Goal: Task Accomplishment & Management: Complete application form

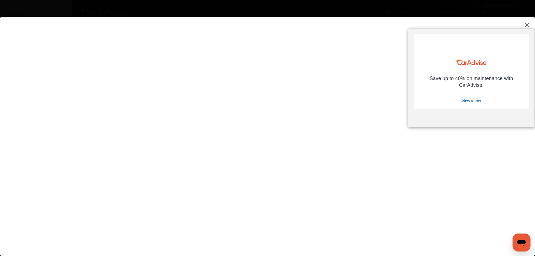
click at [525, 38] on div at bounding box center [524, 38] width 3 height 3
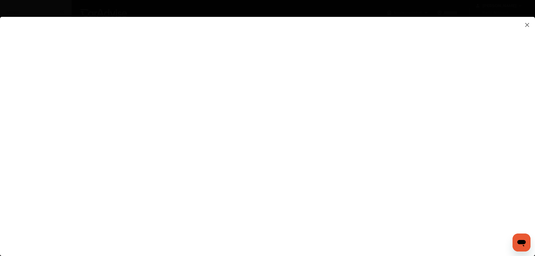
click at [355, 174] on flutter-view at bounding box center [267, 131] width 535 height 228
type input "**********"
click at [424, 198] on flutter-view at bounding box center [267, 131] width 535 height 228
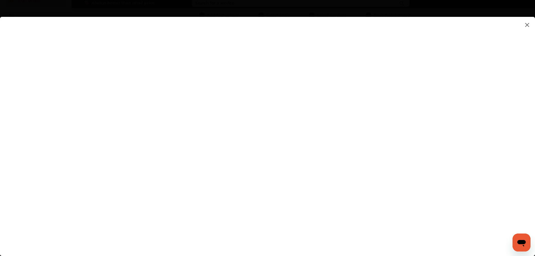
click at [447, 195] on flutter-view at bounding box center [267, 131] width 535 height 228
click at [364, 220] on flutter-view at bounding box center [267, 131] width 535 height 228
click at [258, 161] on flutter-view at bounding box center [267, 131] width 535 height 228
click at [356, 238] on flutter-view at bounding box center [267, 131] width 535 height 228
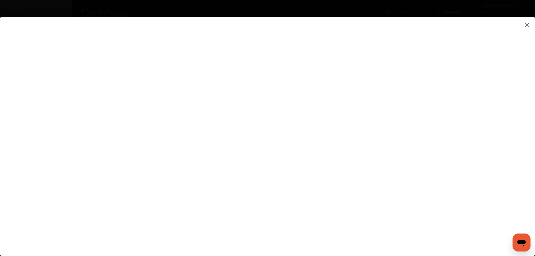
type input "*********"
click at [357, 184] on flutter-view at bounding box center [267, 131] width 535 height 228
click at [366, 219] on flutter-view at bounding box center [267, 131] width 535 height 228
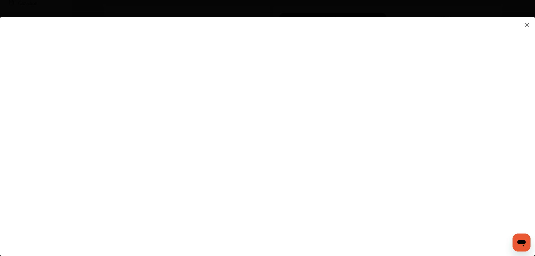
click at [315, 209] on flutter-view at bounding box center [267, 131] width 535 height 228
click at [388, 226] on flutter-view at bounding box center [267, 131] width 535 height 228
click at [375, 238] on flutter-view at bounding box center [267, 131] width 535 height 228
click at [393, 227] on flutter-view at bounding box center [267, 131] width 535 height 228
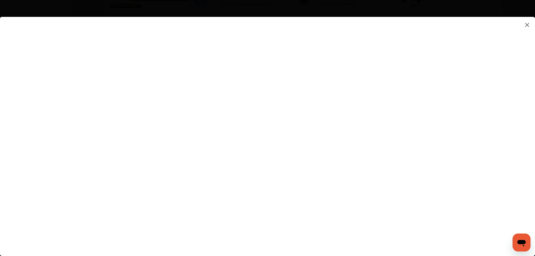
scroll to position [393, 0]
click at [355, 96] on flutter-view at bounding box center [267, 131] width 535 height 228
click at [331, 113] on flutter-view at bounding box center [267, 131] width 535 height 228
type textarea "******"
click at [363, 152] on flutter-view at bounding box center [267, 131] width 535 height 228
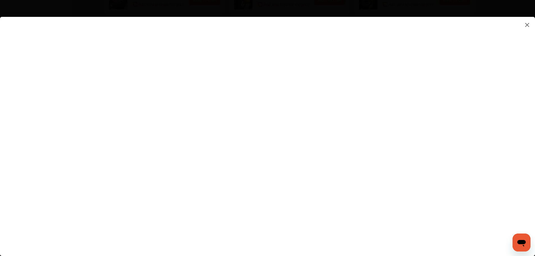
scroll to position [422, 0]
click at [402, 223] on flutter-view at bounding box center [267, 131] width 535 height 228
click at [388, 226] on flutter-view at bounding box center [267, 131] width 535 height 228
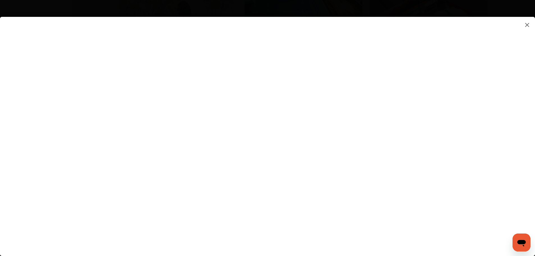
click at [368, 88] on flutter-view at bounding box center [267, 131] width 535 height 228
click at [370, 73] on flutter-view at bounding box center [267, 131] width 535 height 228
click at [444, 107] on flutter-view at bounding box center [267, 131] width 535 height 228
click at [363, 169] on flutter-view at bounding box center [267, 131] width 535 height 228
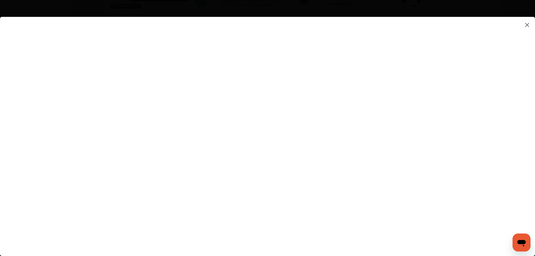
type input "**********"
click at [394, 226] on flutter-view "**********" at bounding box center [267, 131] width 535 height 228
